Goal: Navigation & Orientation: Find specific page/section

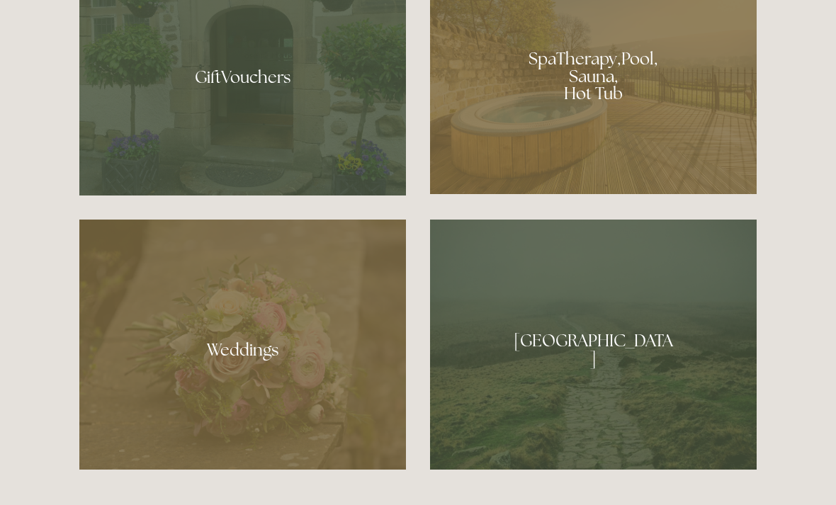
scroll to position [1172, 0]
click at [682, 135] on div at bounding box center [593, 71] width 327 height 246
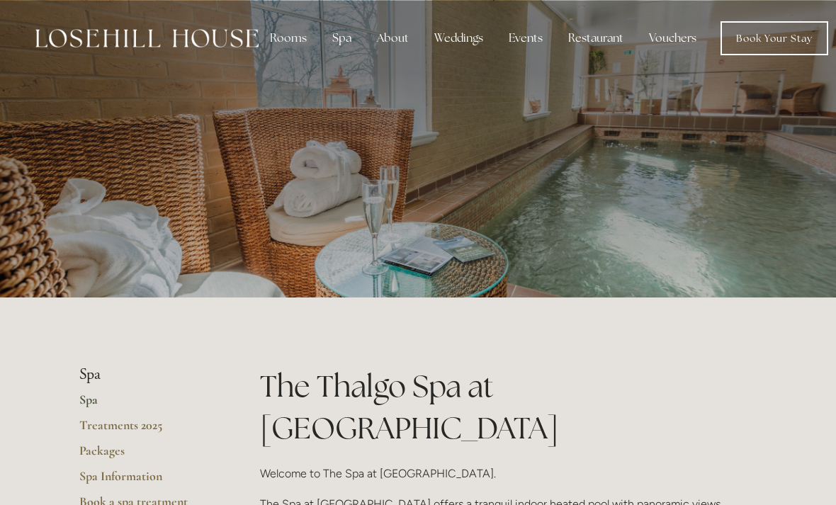
click at [286, 42] on div "Rooms" at bounding box center [289, 38] width 60 height 28
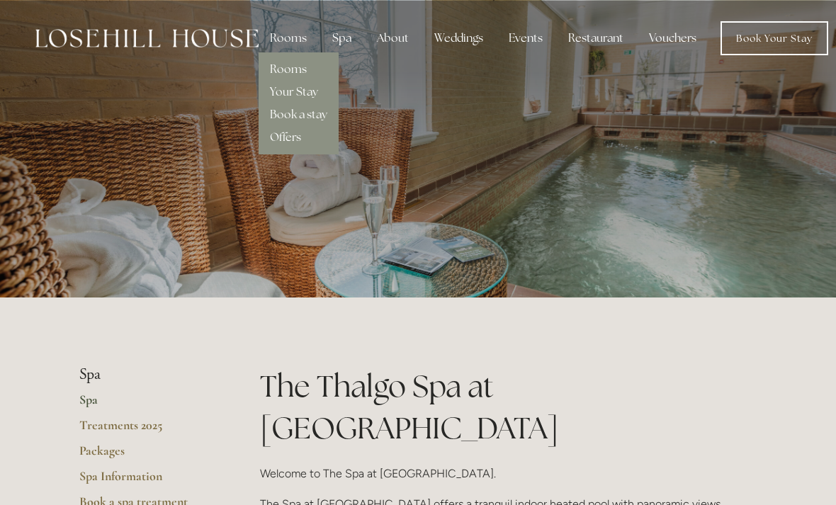
click at [281, 73] on link "Rooms" at bounding box center [288, 69] width 37 height 15
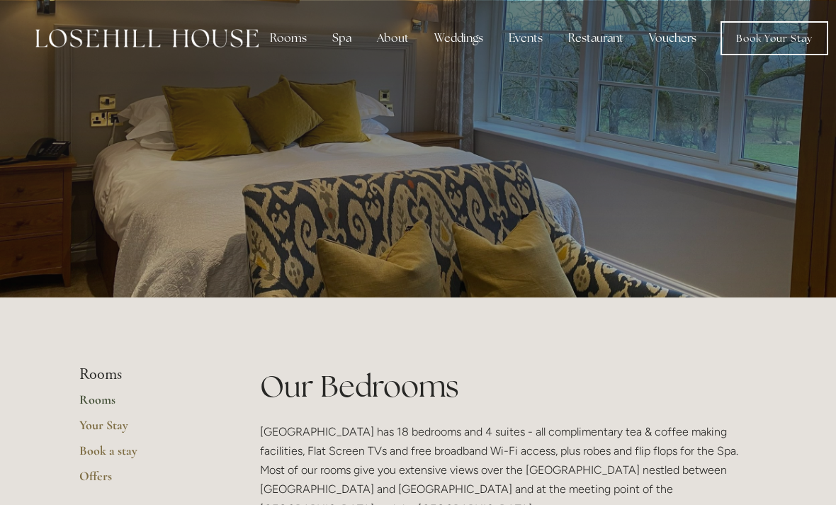
click at [752, 40] on link "Book Your Stay" at bounding box center [775, 38] width 108 height 34
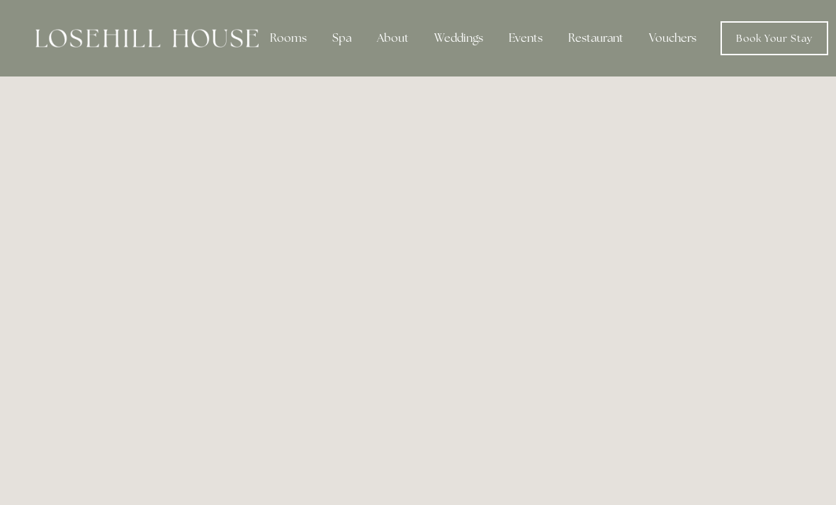
click at [395, 43] on div "About" at bounding box center [393, 38] width 55 height 28
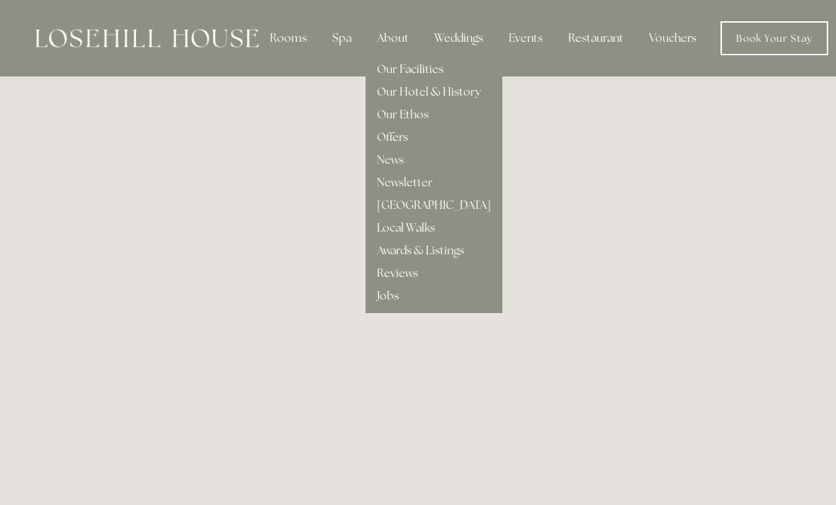
click at [399, 72] on link "Our Facilities" at bounding box center [410, 69] width 67 height 15
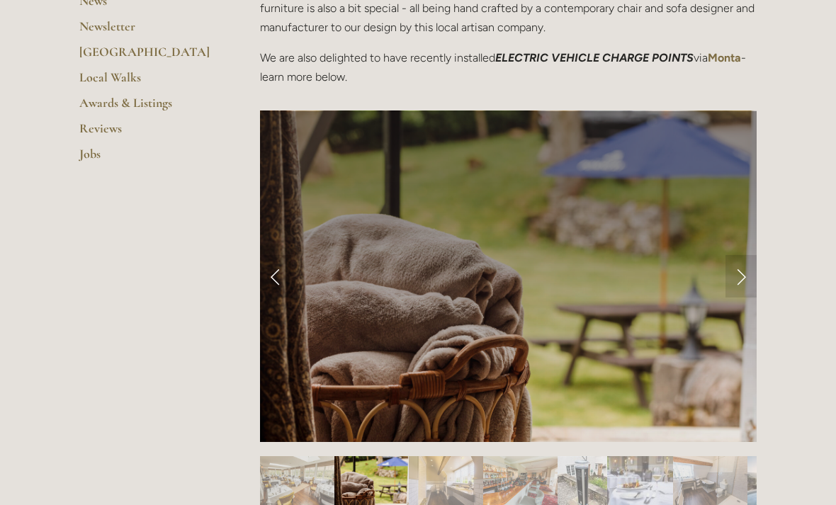
scroll to position [501, 0]
click at [738, 275] on link "Next Slide" at bounding box center [741, 276] width 31 height 43
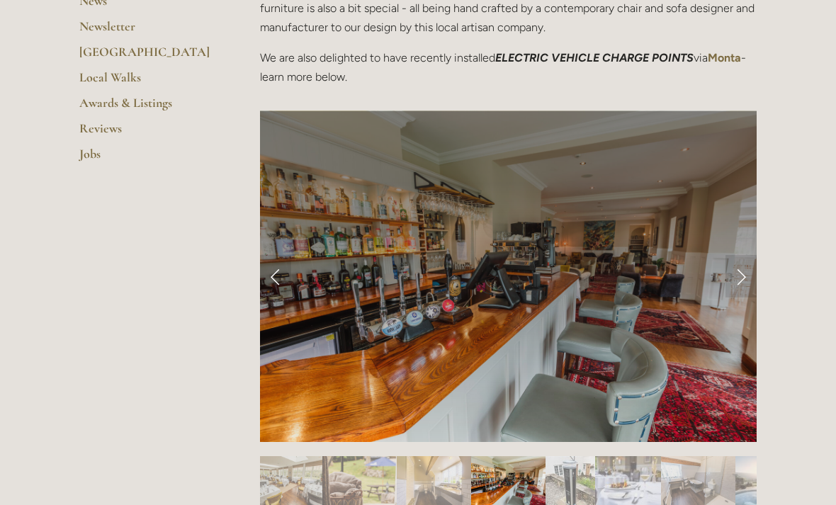
click at [744, 276] on link "Next Slide" at bounding box center [741, 276] width 31 height 43
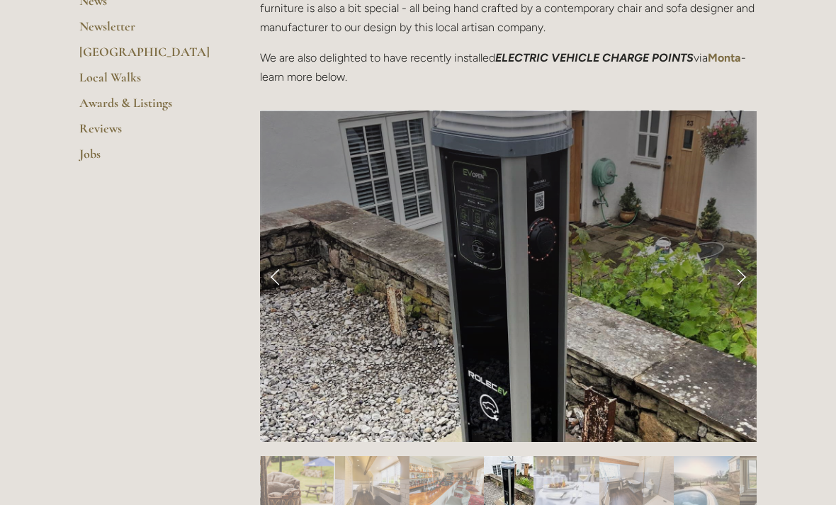
click at [283, 278] on link "Previous Slide" at bounding box center [275, 276] width 31 height 43
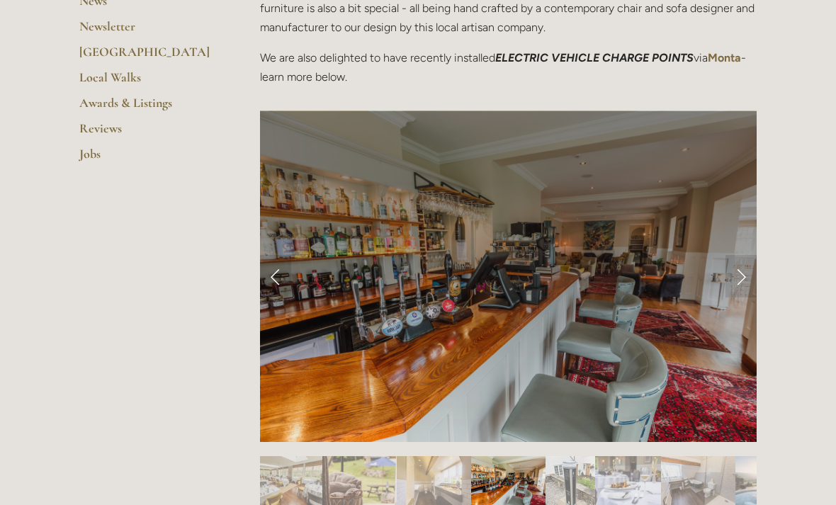
click at [743, 274] on link "Next Slide" at bounding box center [741, 276] width 31 height 43
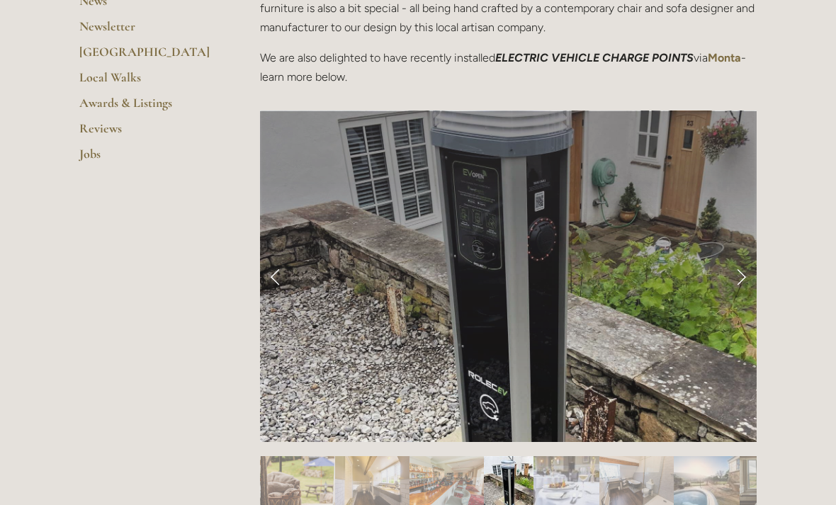
click at [744, 271] on link "Next Slide" at bounding box center [741, 276] width 31 height 43
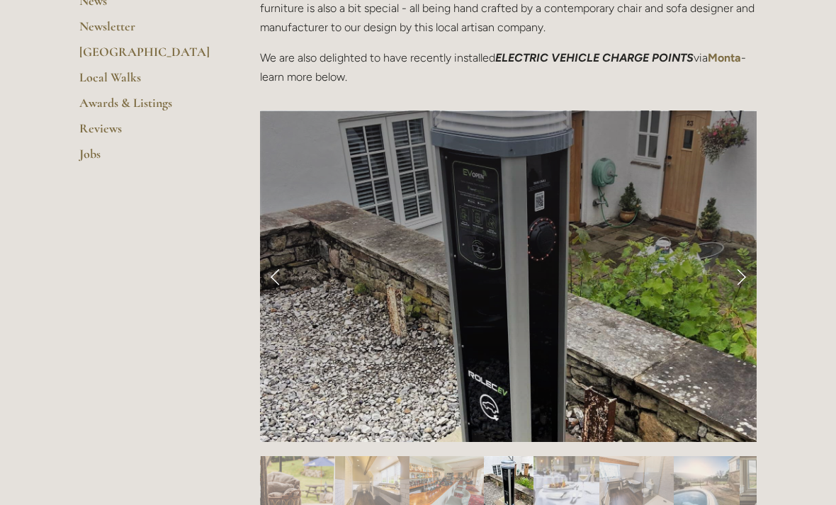
click at [731, 281] on link "Next Slide" at bounding box center [741, 276] width 31 height 43
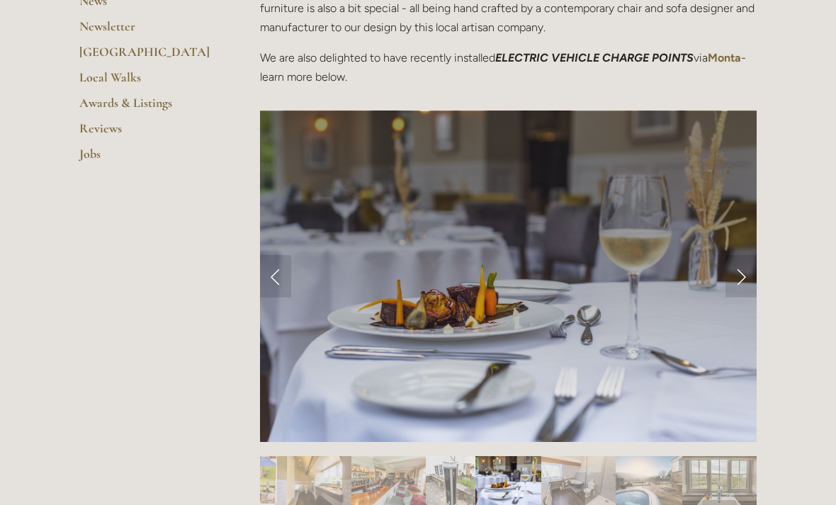
click at [735, 279] on link "Next Slide" at bounding box center [741, 276] width 31 height 43
click at [729, 271] on link "Next Slide" at bounding box center [741, 276] width 31 height 43
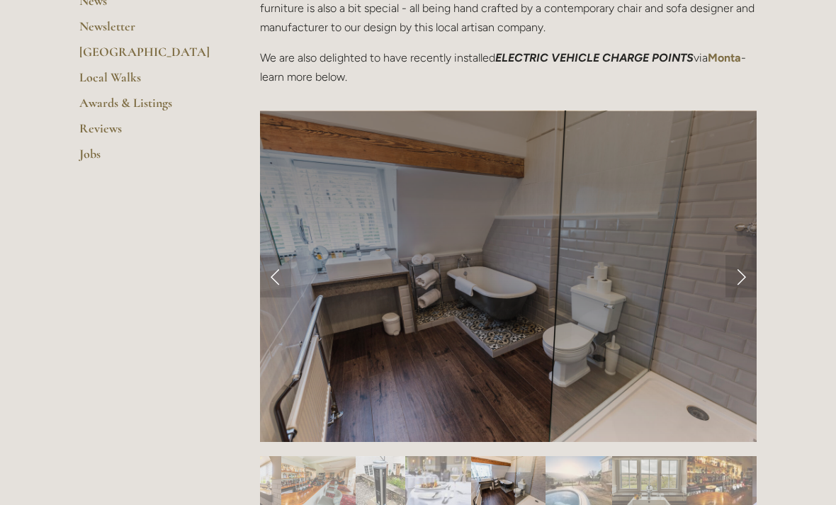
click at [726, 274] on link "Next Slide" at bounding box center [741, 276] width 31 height 43
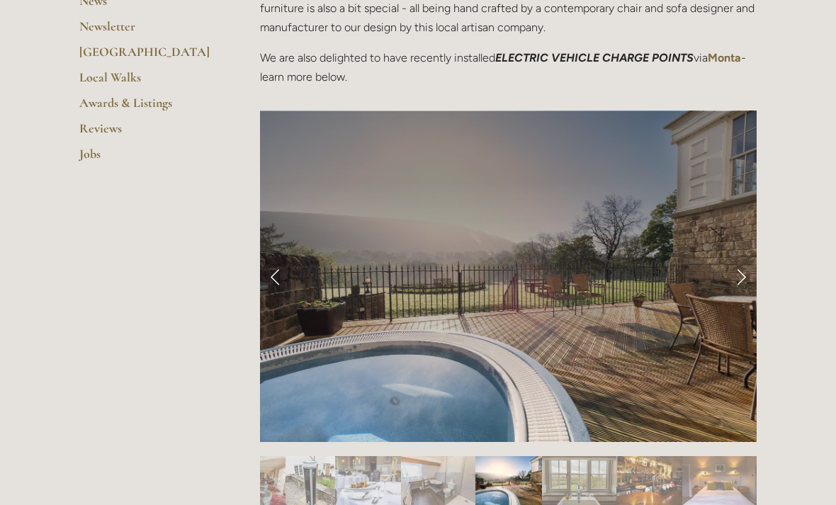
click at [726, 281] on link "Next Slide" at bounding box center [741, 276] width 31 height 43
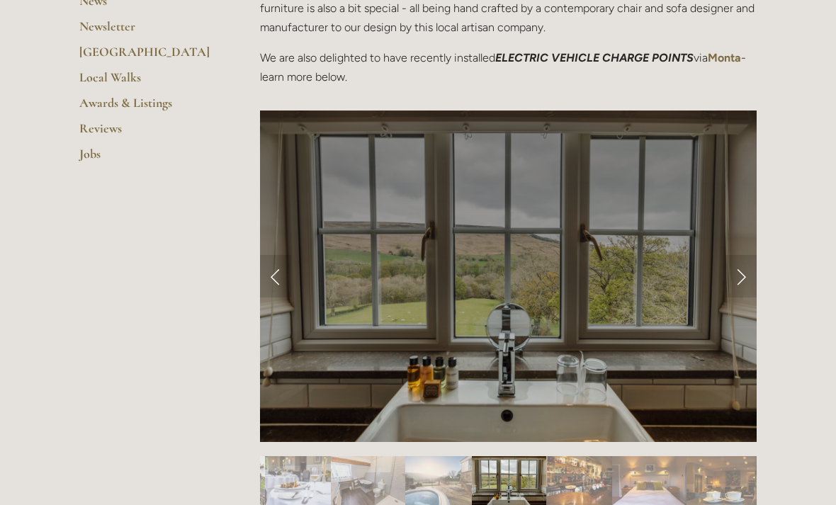
click at [724, 448] on div at bounding box center [508, 448] width 497 height 0
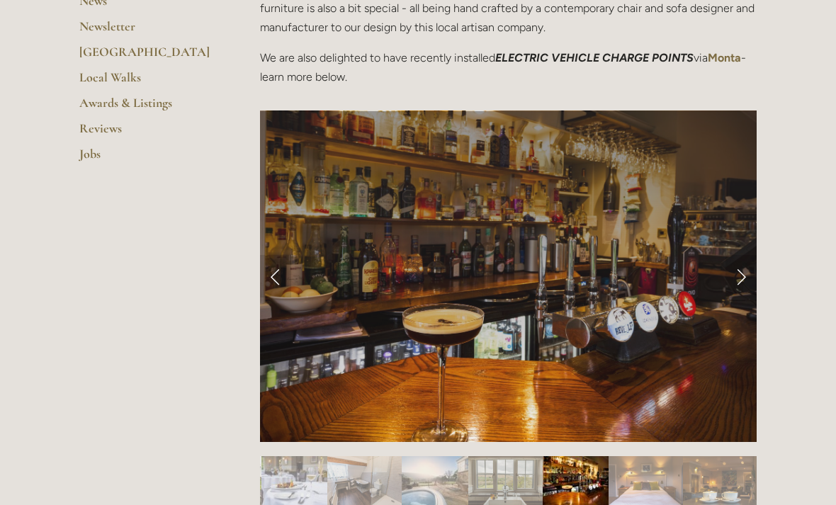
click at [729, 277] on link "Next Slide" at bounding box center [741, 276] width 31 height 43
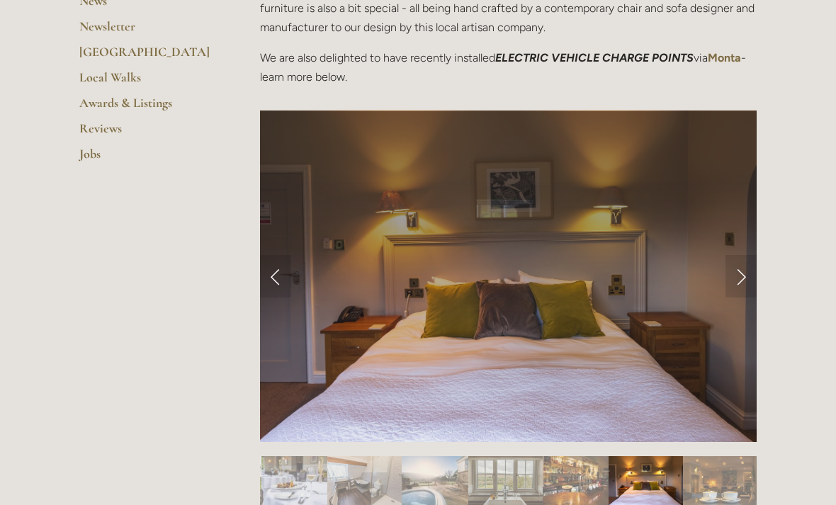
click at [725, 449] on div at bounding box center [508, 449] width 497 height 0
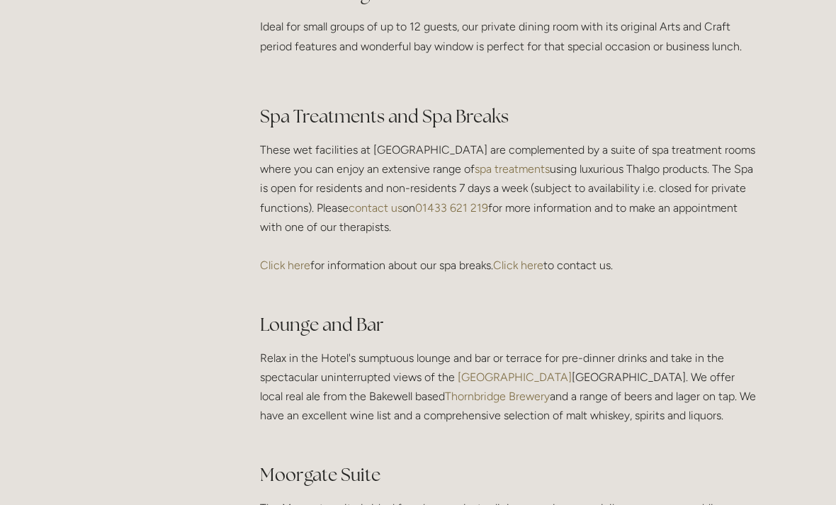
scroll to position [2378, 0]
click at [281, 273] on link "Click here" at bounding box center [285, 265] width 50 height 13
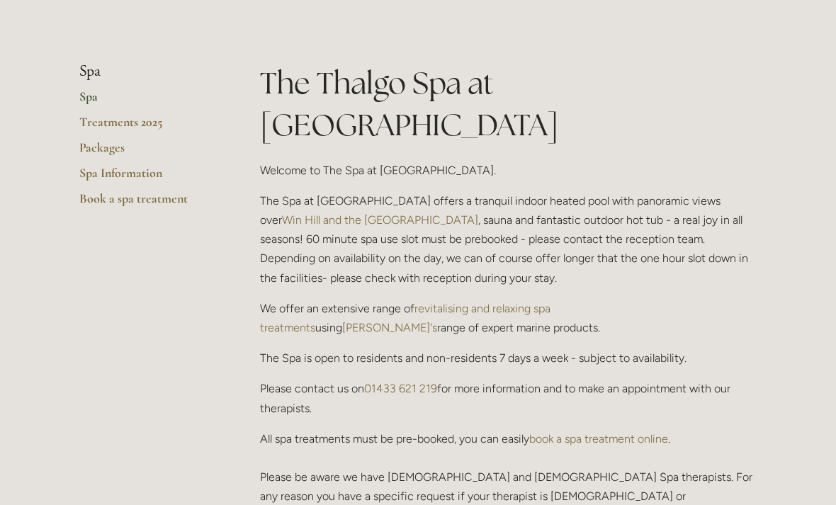
scroll to position [303, 0]
click at [466, 303] on link "revitalising and relaxing spa treatments" at bounding box center [406, 319] width 293 height 33
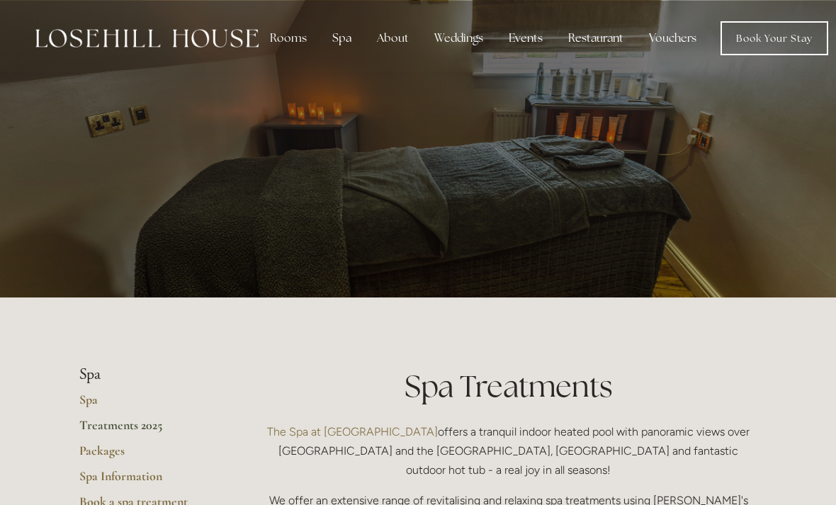
click at [383, 46] on div "About" at bounding box center [393, 38] width 55 height 28
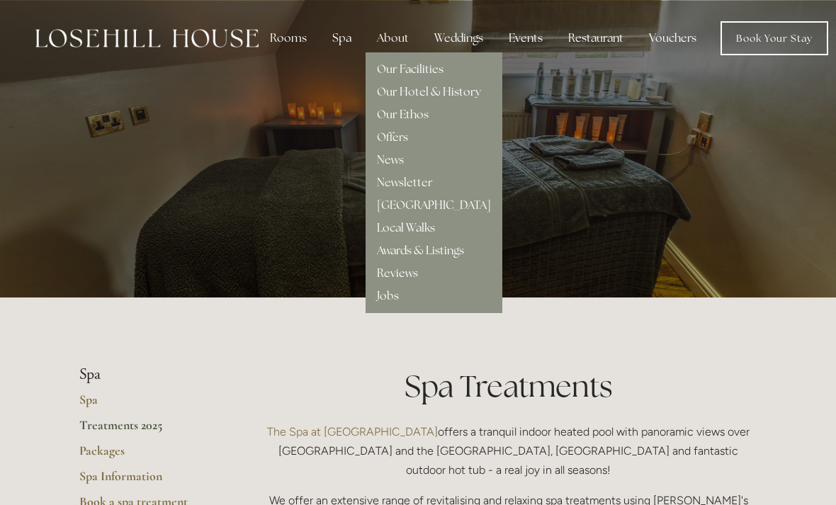
click at [405, 94] on link "Our Hotel & History" at bounding box center [429, 91] width 104 height 15
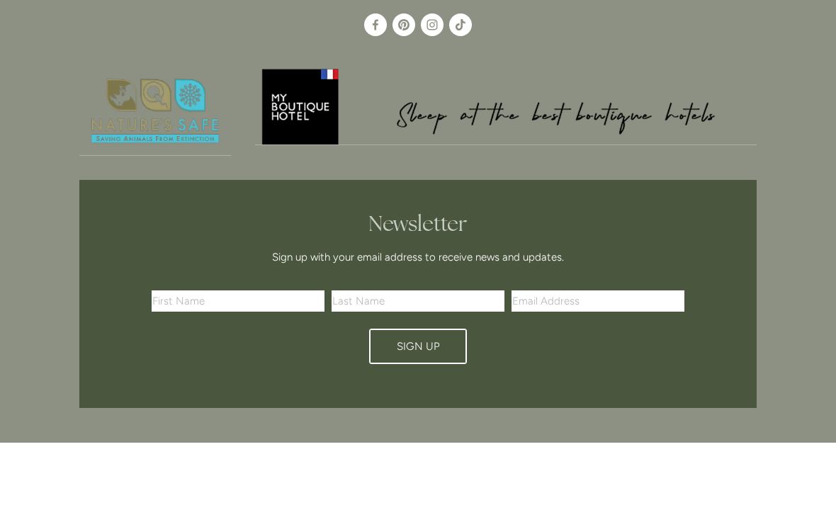
scroll to position [1835, 0]
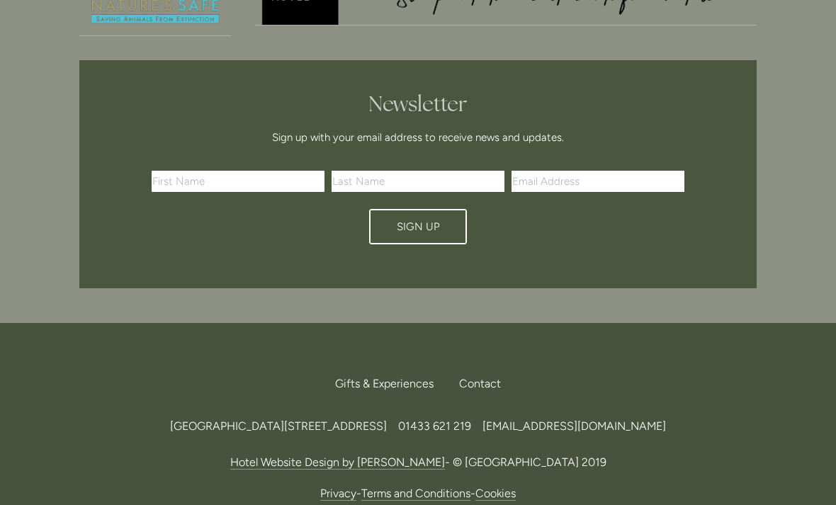
click at [478, 369] on div "Contact" at bounding box center [474, 384] width 53 height 31
click at [471, 329] on span "Find Us" at bounding box center [470, 343] width 22 height 28
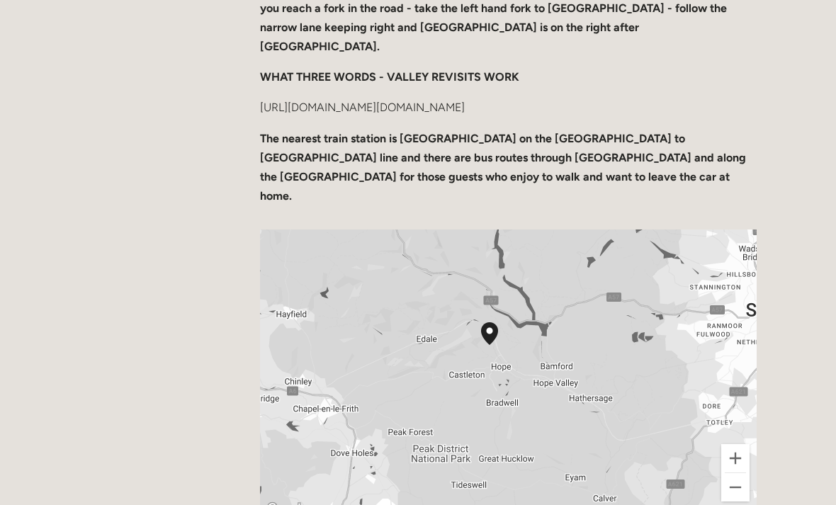
scroll to position [493, 0]
click at [730, 477] on button "Zoom out" at bounding box center [735, 487] width 28 height 28
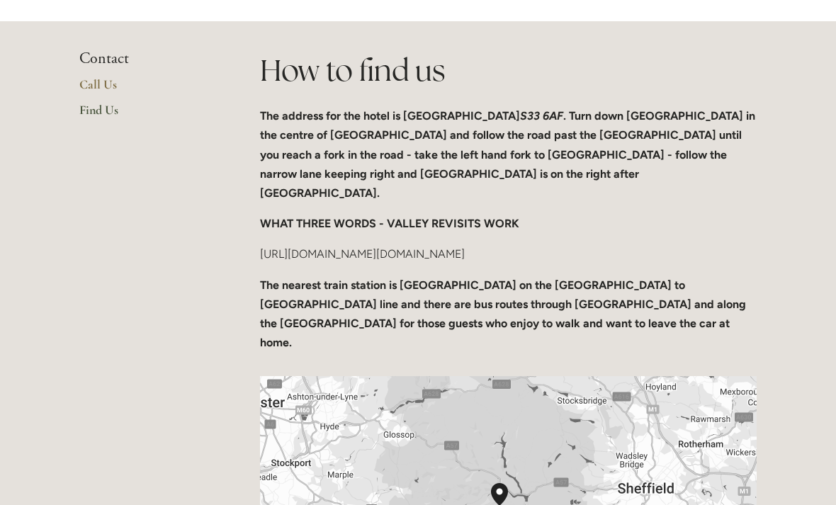
scroll to position [0, 0]
